Goal: Check status: Check status

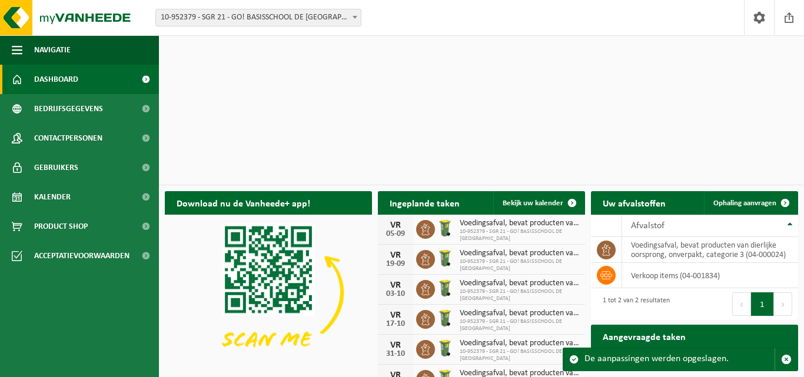
click at [65, 83] on span "Dashboard" at bounding box center [56, 79] width 44 height 29
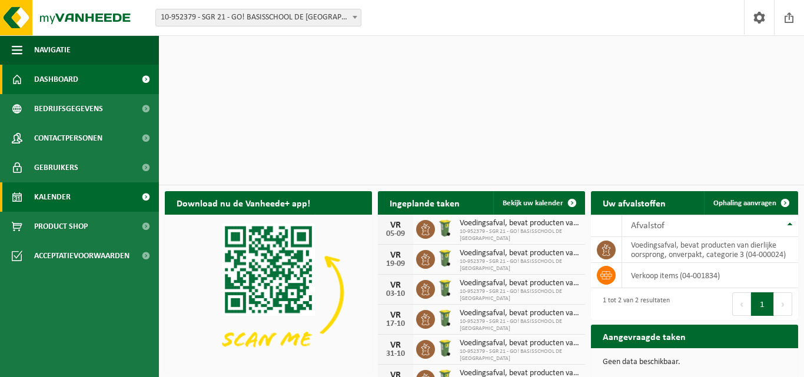
click at [77, 189] on link "Kalender" at bounding box center [79, 196] width 159 height 29
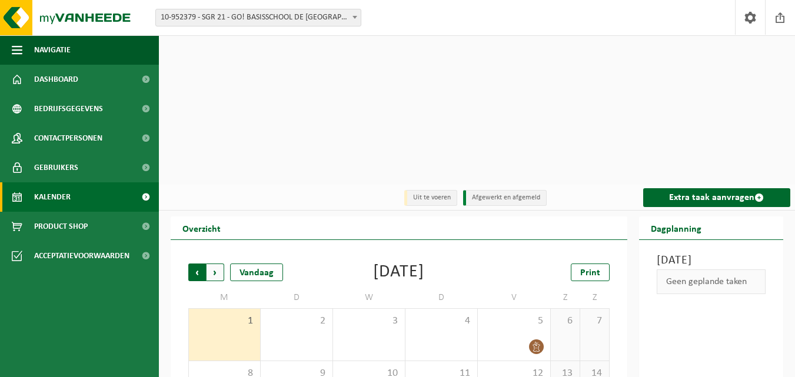
click at [217, 264] on span "Volgende" at bounding box center [216, 273] width 18 height 18
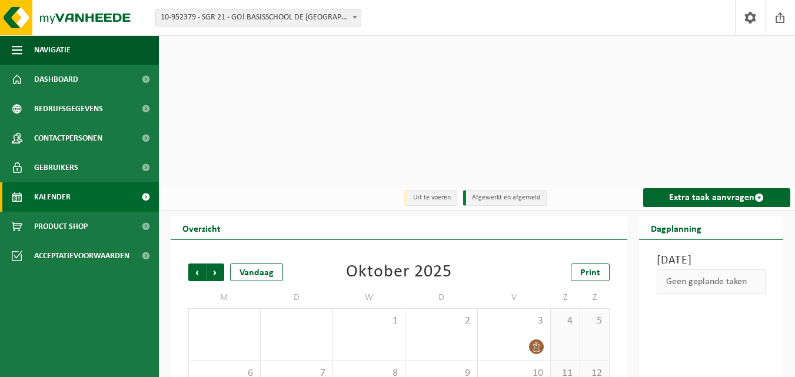
click at [217, 264] on span "Volgende" at bounding box center [216, 273] width 18 height 18
click at [197, 264] on span "Vorige" at bounding box center [197, 273] width 18 height 18
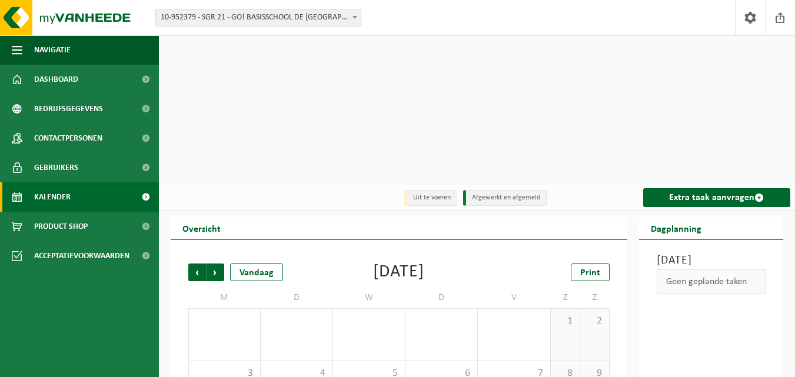
click at [197, 264] on span "Vorige" at bounding box center [197, 273] width 18 height 18
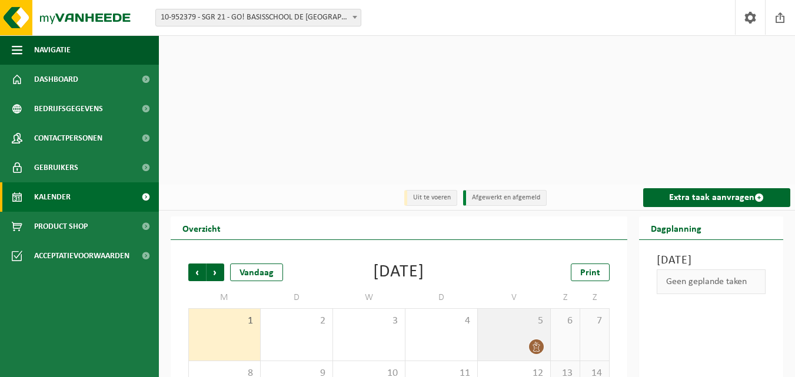
click at [534, 342] on icon at bounding box center [535, 347] width 7 height 10
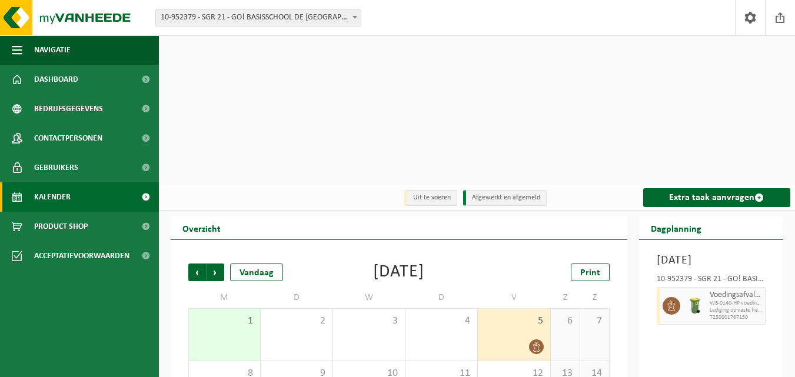
click at [549, 264] on div "Print" at bounding box center [551, 273] width 118 height 18
click at [505, 264] on div "Print" at bounding box center [551, 273] width 118 height 18
click at [214, 264] on span "Volgende" at bounding box center [216, 273] width 18 height 18
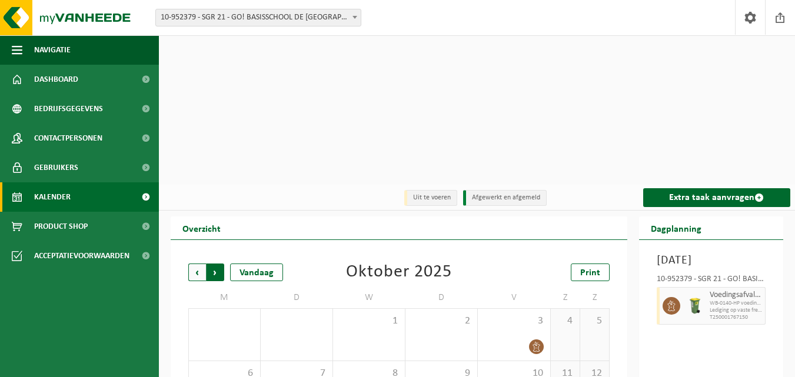
click at [194, 264] on span "Vorige" at bounding box center [197, 273] width 18 height 18
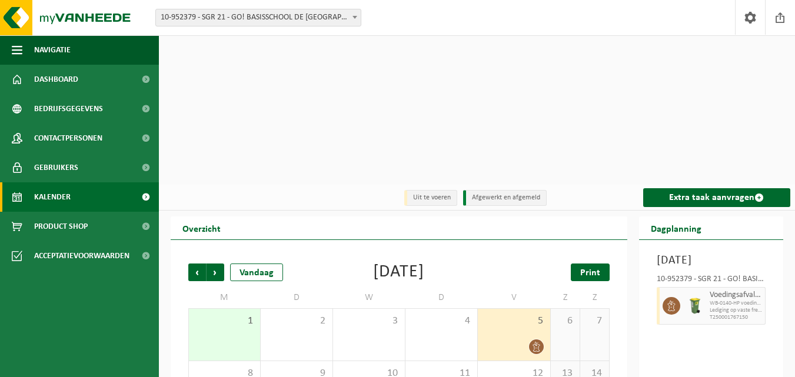
click at [587, 268] on span "Print" at bounding box center [590, 272] width 20 height 9
click at [217, 264] on span "Volgende" at bounding box center [216, 273] width 18 height 18
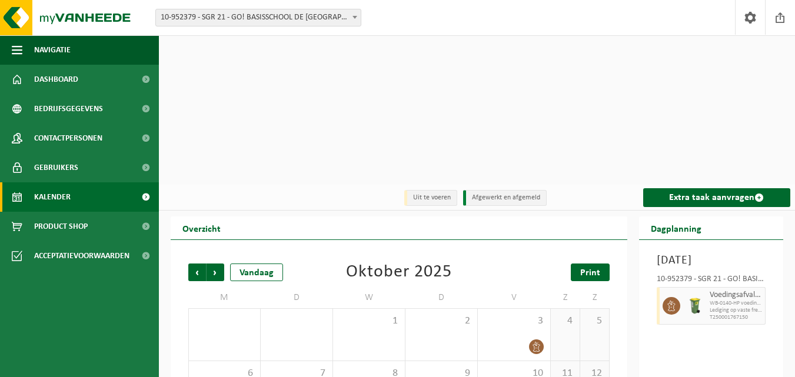
click at [587, 268] on span "Print" at bounding box center [590, 272] width 20 height 9
